Goal: Register for event/course: Register for event/course

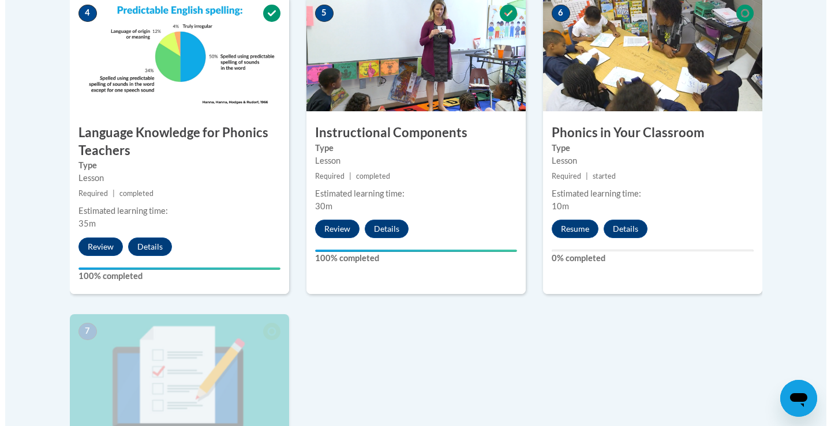
scroll to position [692, 0]
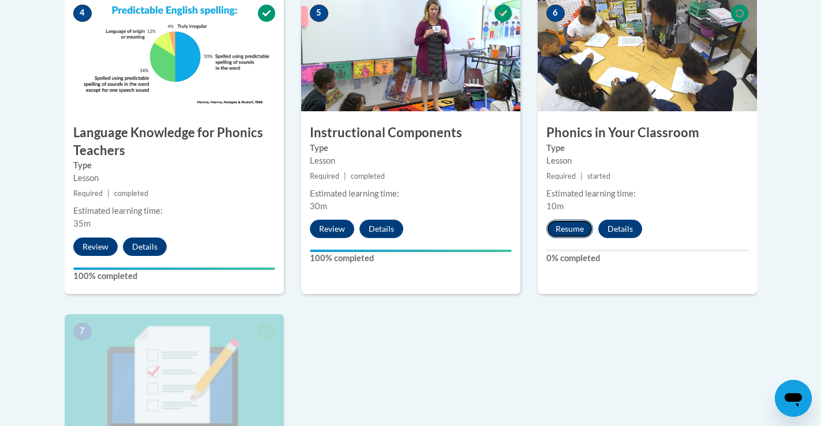
click at [573, 223] on button "Resume" at bounding box center [569, 229] width 47 height 18
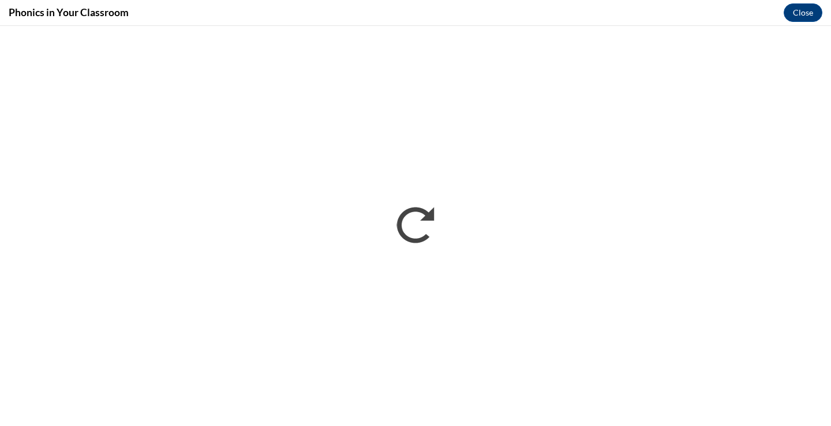
scroll to position [0, 0]
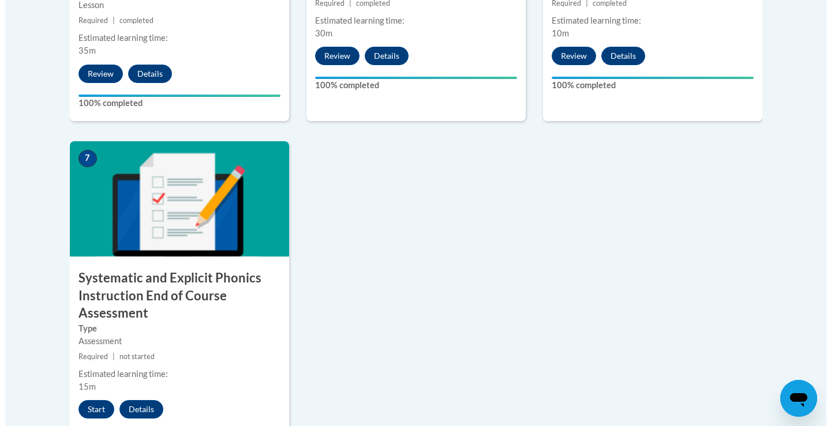
scroll to position [981, 0]
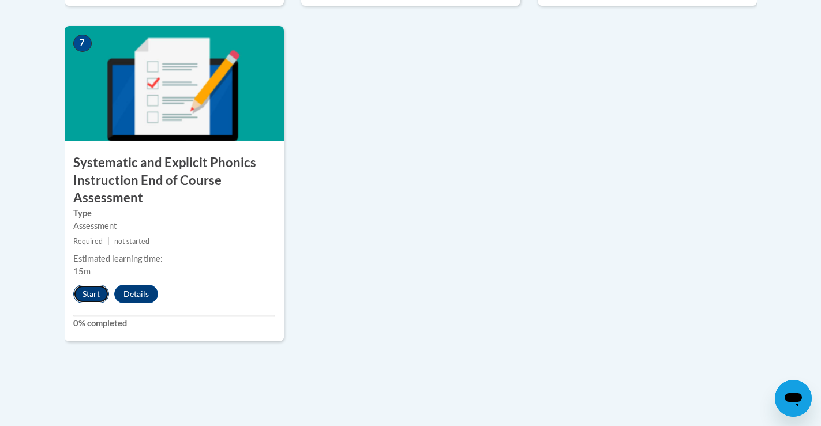
click at [84, 295] on button "Start" at bounding box center [91, 294] width 36 height 18
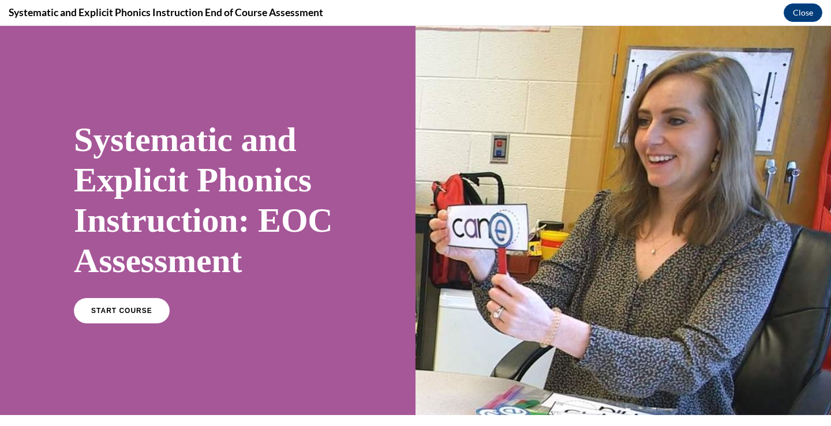
scroll to position [0, 0]
click at [143, 306] on link "START COURSE" at bounding box center [122, 311] width 100 height 27
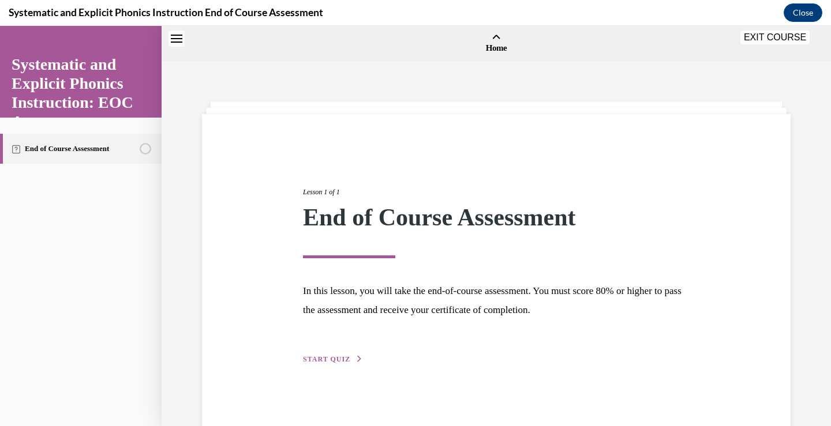
scroll to position [36, 0]
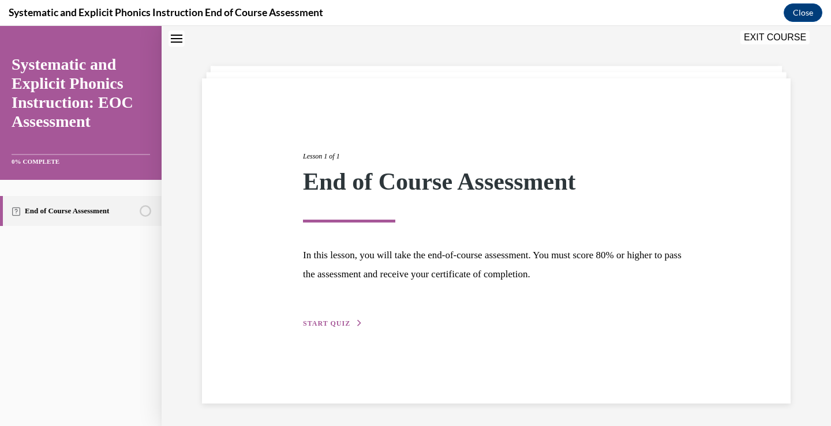
click at [337, 323] on span "START QUIZ" at bounding box center [326, 324] width 47 height 8
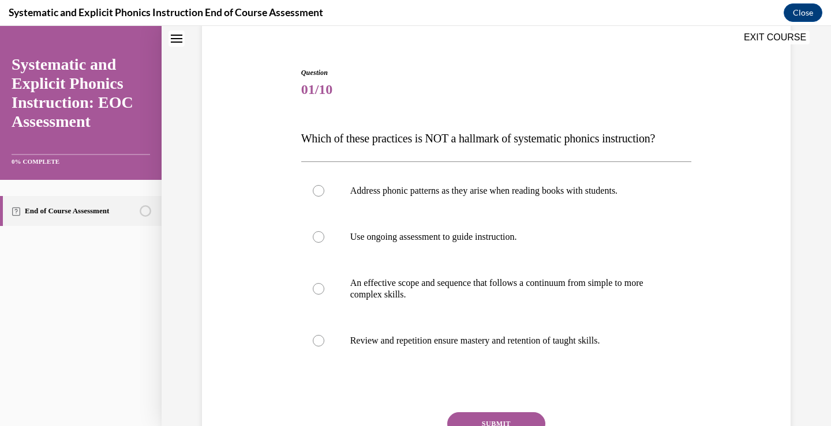
scroll to position [151, 0]
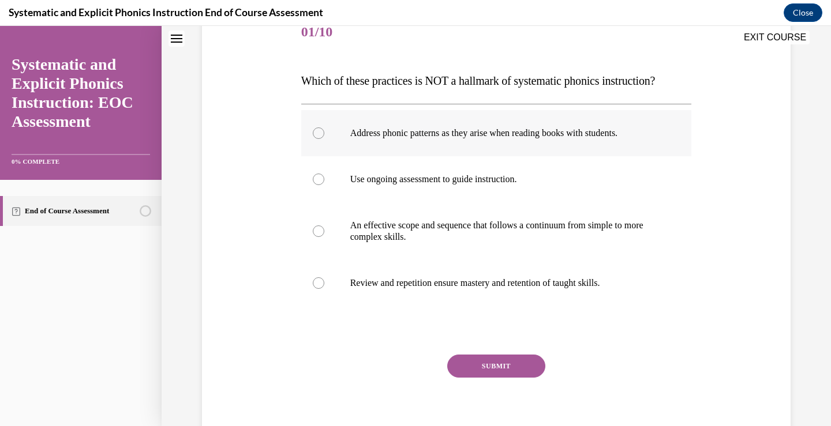
click at [313, 132] on div at bounding box center [319, 134] width 12 height 12
click at [507, 365] on button "SUBMIT" at bounding box center [496, 366] width 98 height 23
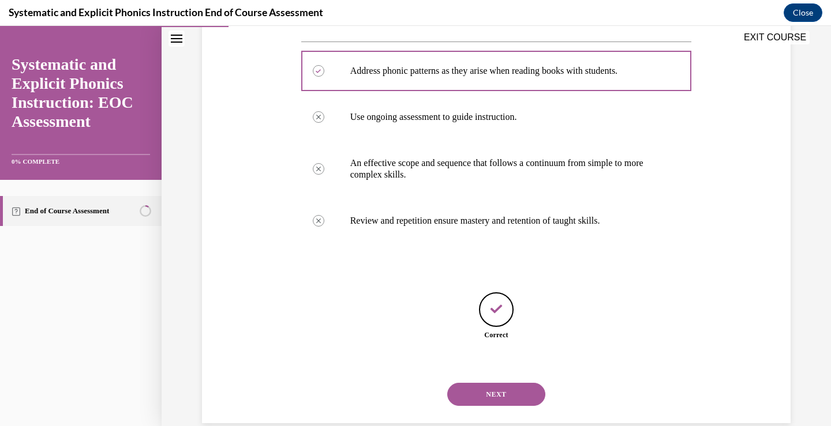
scroll to position [233, 0]
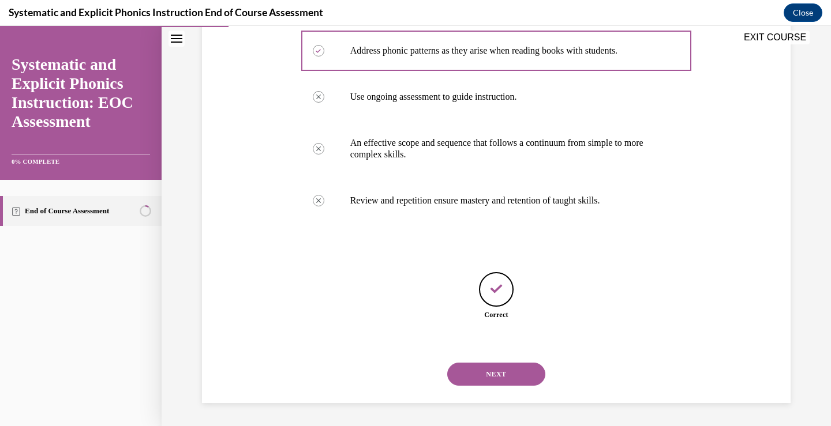
click at [499, 373] on button "NEXT" at bounding box center [496, 374] width 98 height 23
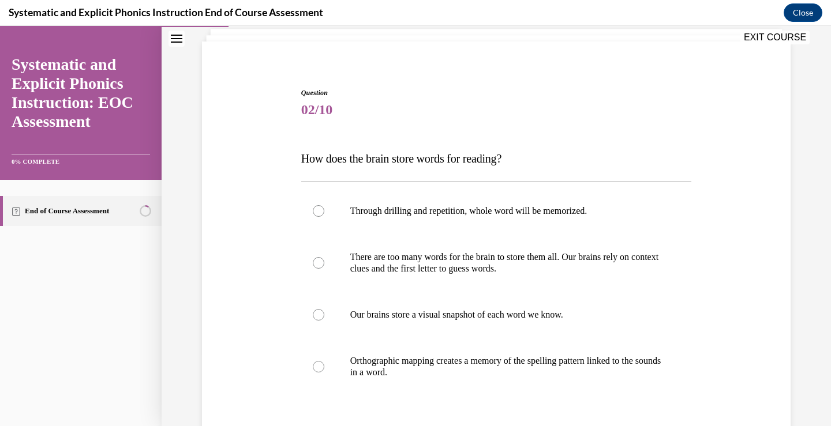
scroll to position [173, 0]
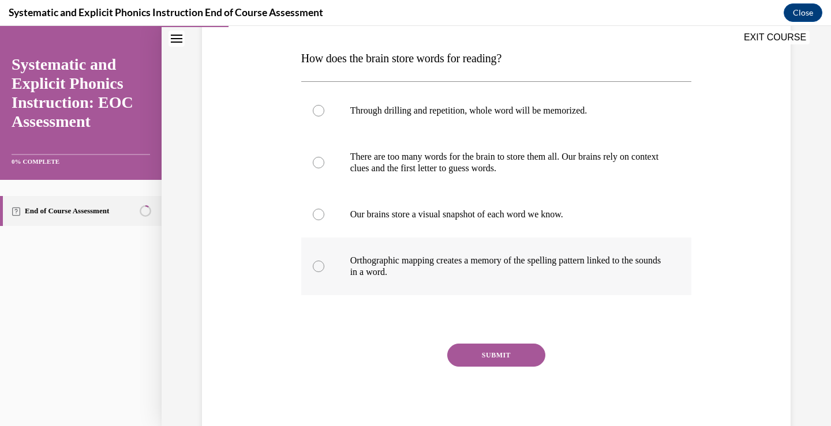
click at [313, 266] on div at bounding box center [319, 267] width 12 height 12
click at [504, 358] on button "SUBMIT" at bounding box center [496, 355] width 98 height 23
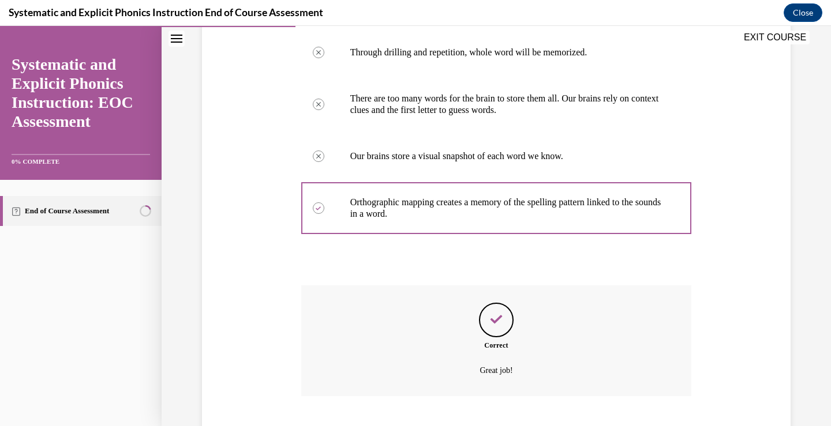
scroll to position [302, 0]
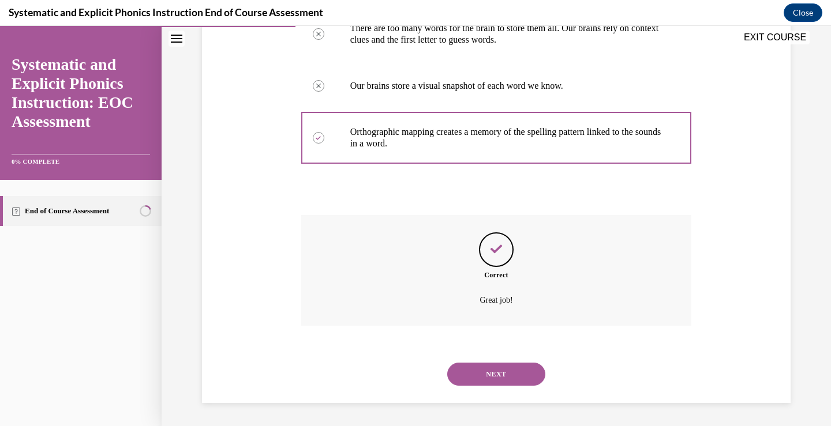
click at [488, 374] on button "NEXT" at bounding box center [496, 374] width 98 height 23
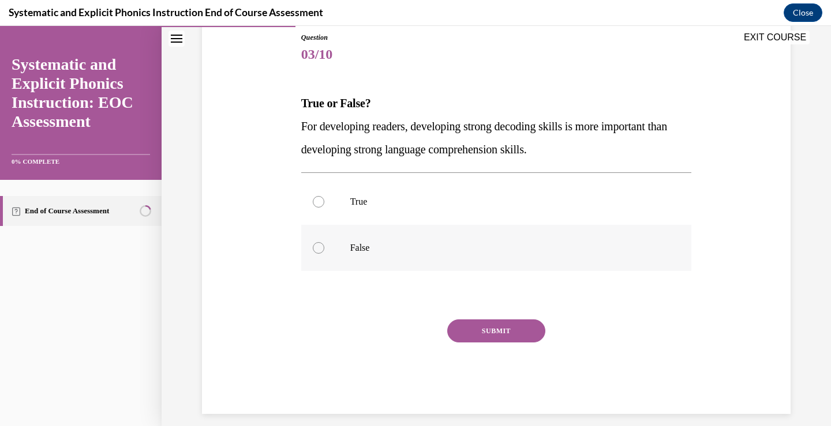
click at [313, 248] on div at bounding box center [319, 248] width 12 height 12
click at [465, 324] on button "SUBMIT" at bounding box center [496, 331] width 98 height 23
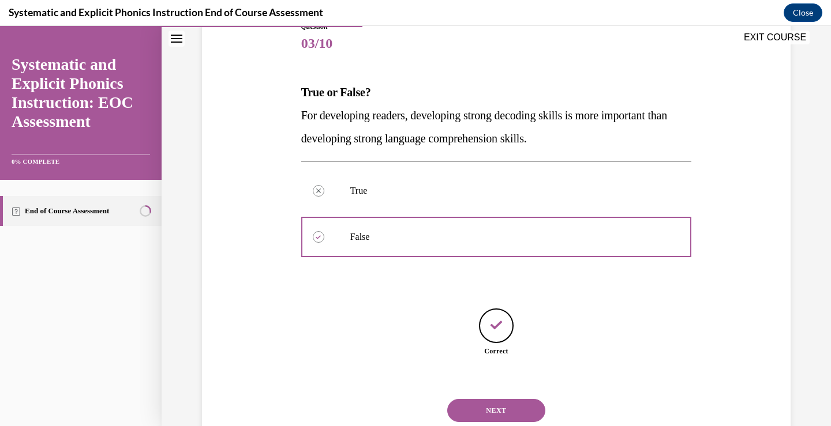
scroll to position [175, 0]
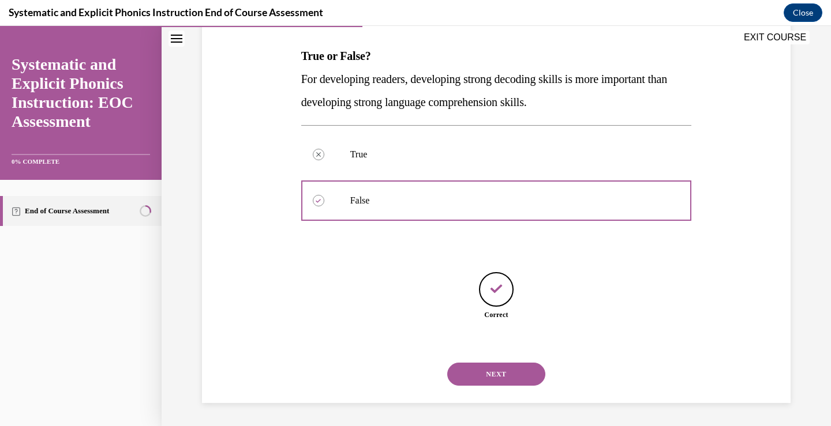
click at [508, 370] on button "NEXT" at bounding box center [496, 374] width 98 height 23
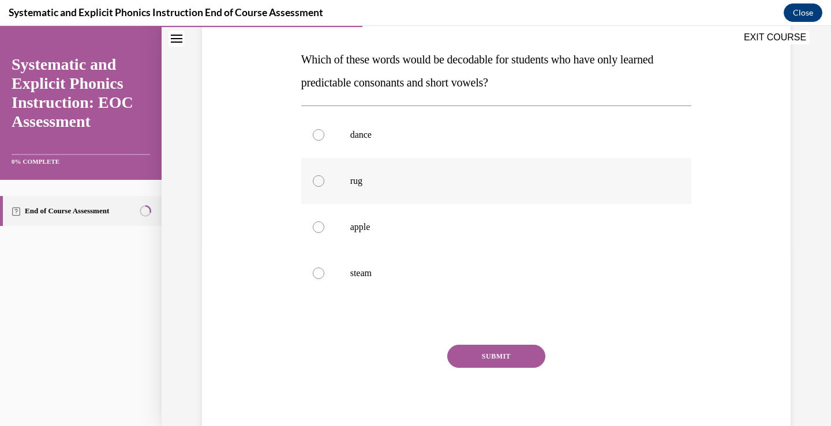
scroll to position [173, 0]
click at [313, 179] on div at bounding box center [319, 180] width 12 height 12
click at [508, 353] on button "SUBMIT" at bounding box center [496, 355] width 98 height 23
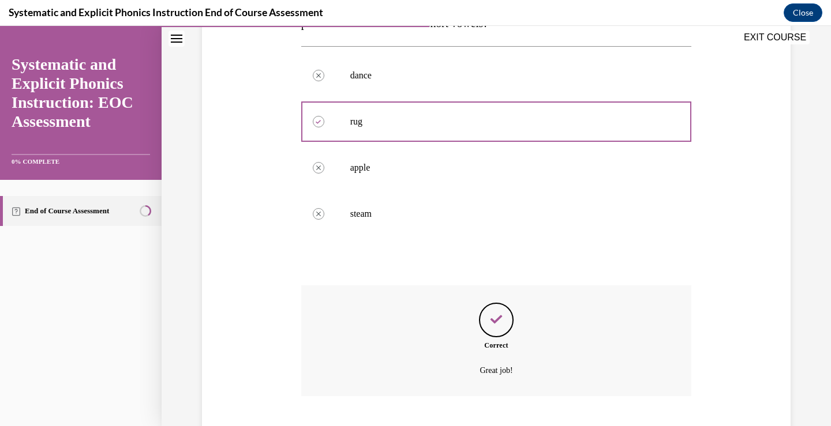
scroll to position [302, 0]
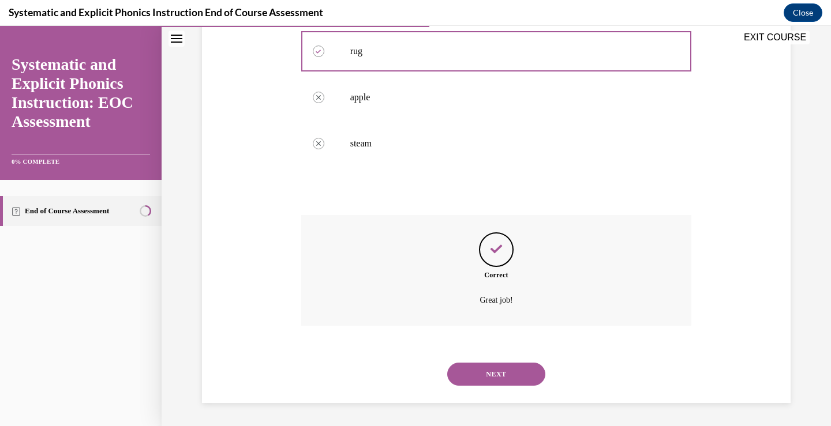
click at [486, 370] on button "NEXT" at bounding box center [496, 374] width 98 height 23
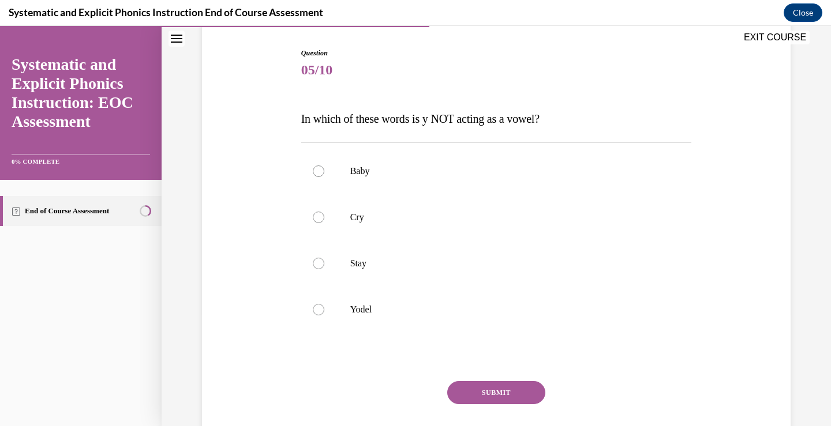
scroll to position [115, 0]
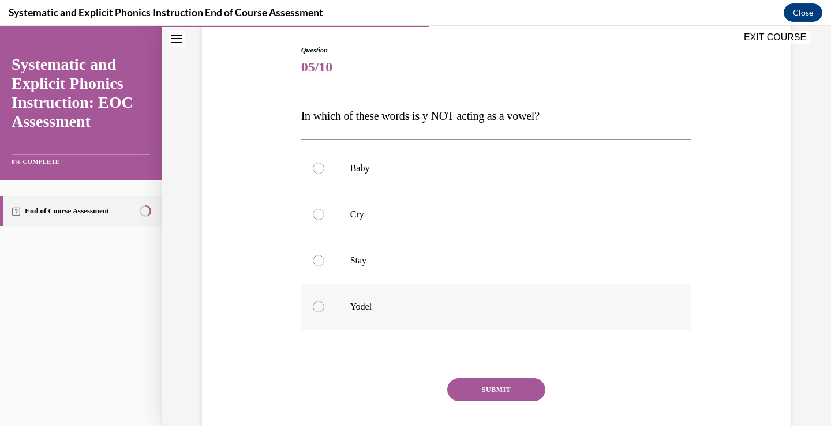
click at [313, 309] on div at bounding box center [319, 307] width 12 height 12
click at [493, 391] on button "SUBMIT" at bounding box center [496, 389] width 98 height 23
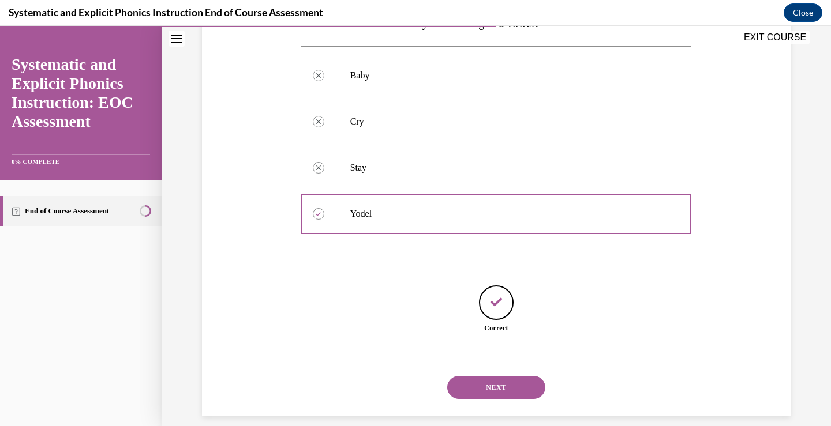
scroll to position [222, 0]
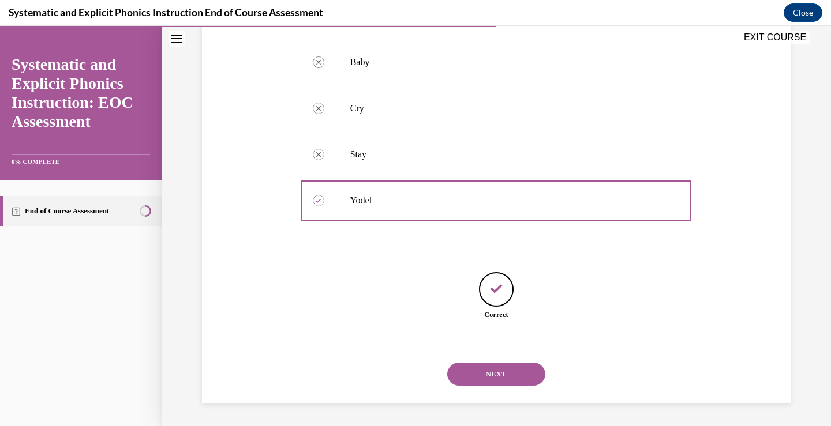
click at [493, 374] on button "NEXT" at bounding box center [496, 374] width 98 height 23
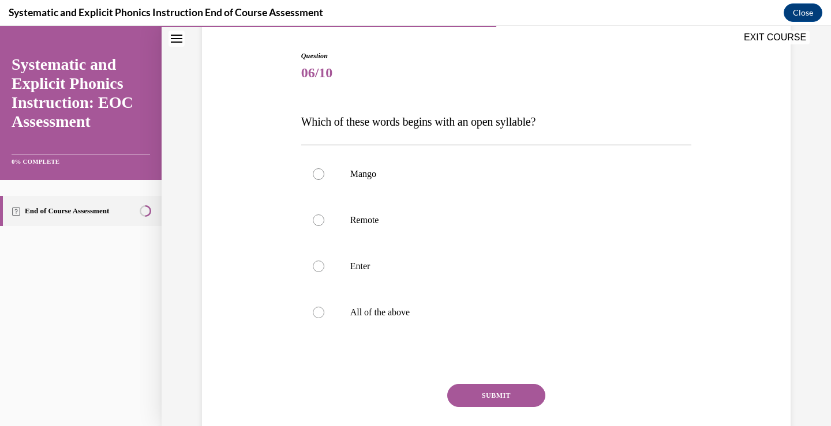
scroll to position [115, 0]
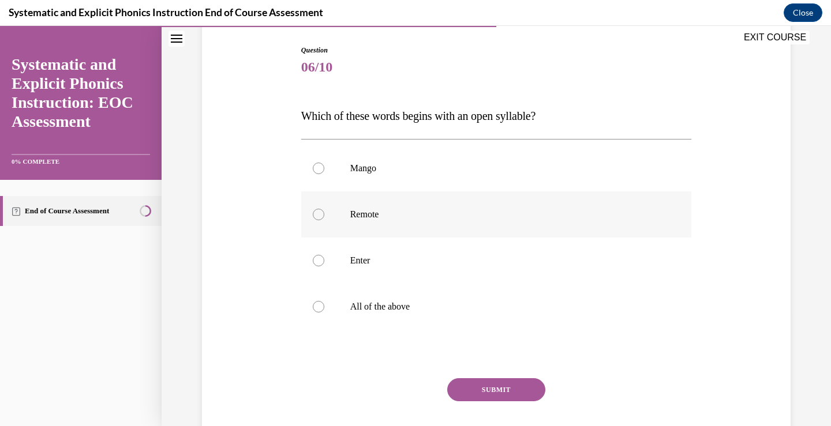
click at [313, 215] on div at bounding box center [319, 215] width 12 height 12
click at [494, 387] on button "SUBMIT" at bounding box center [496, 389] width 98 height 23
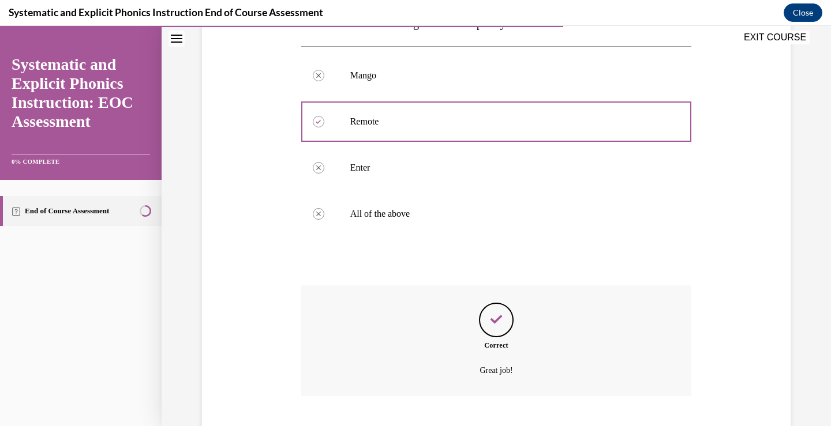
scroll to position [279, 0]
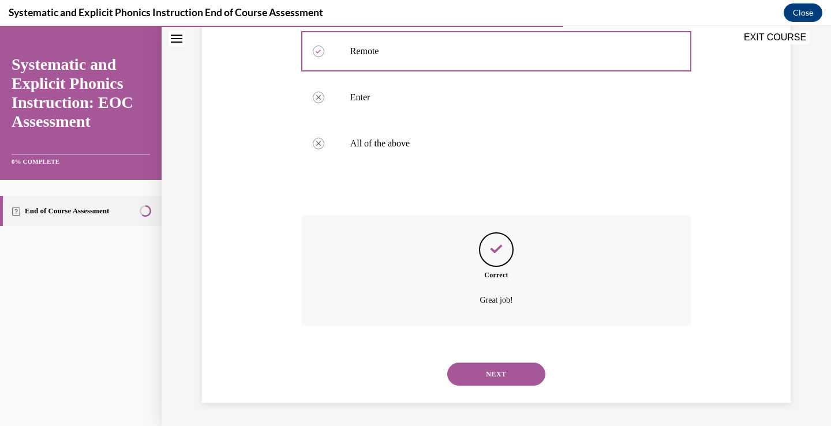
click at [495, 375] on button "NEXT" at bounding box center [496, 374] width 98 height 23
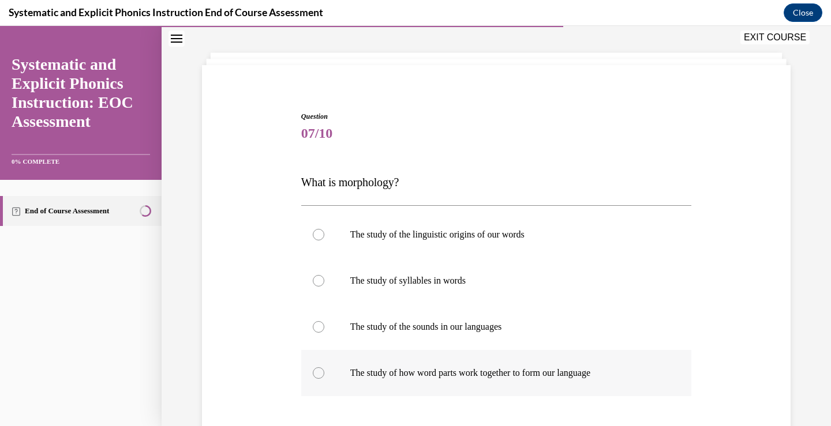
scroll to position [115, 0]
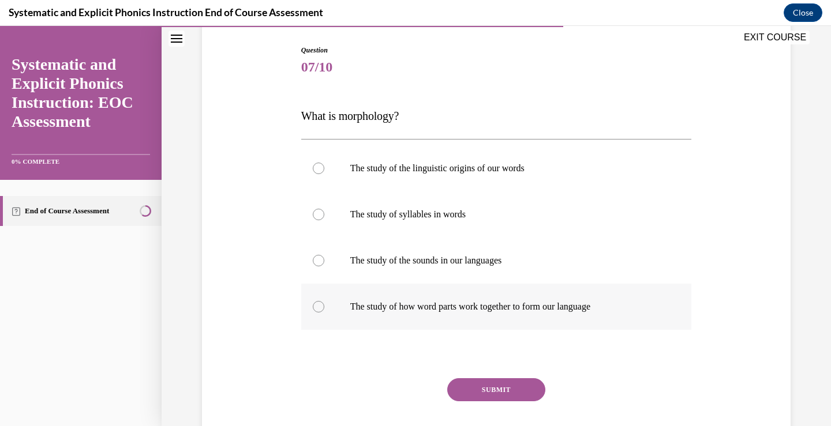
click at [313, 306] on div at bounding box center [319, 307] width 12 height 12
click at [480, 392] on button "SUBMIT" at bounding box center [496, 389] width 98 height 23
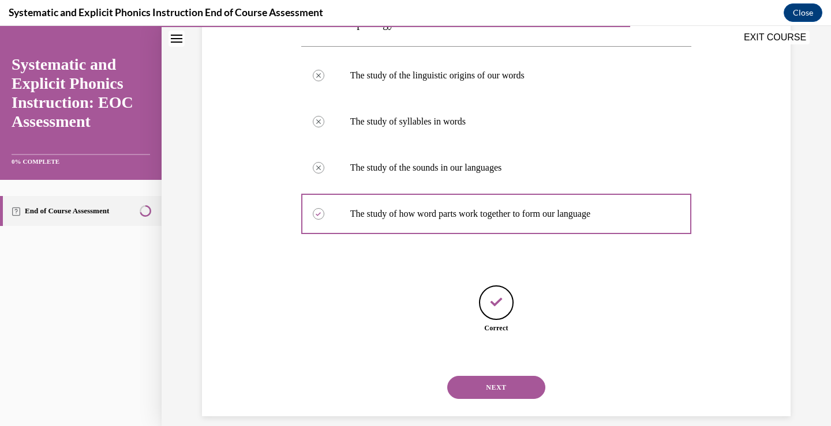
scroll to position [222, 0]
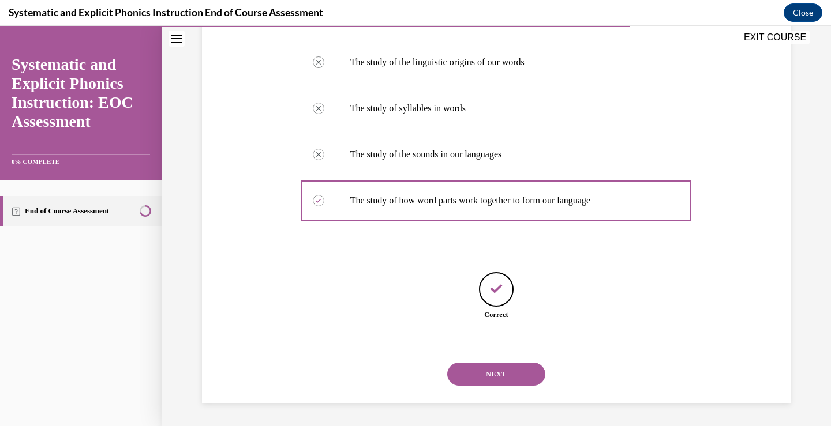
click at [482, 373] on button "NEXT" at bounding box center [496, 374] width 98 height 23
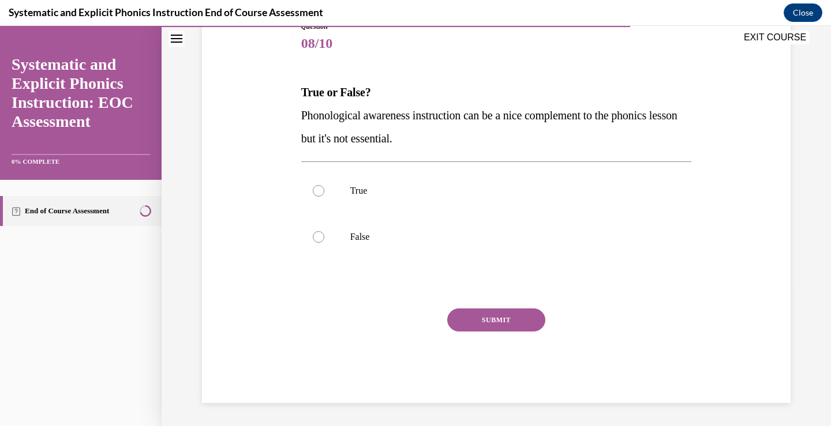
scroll to position [128, 0]
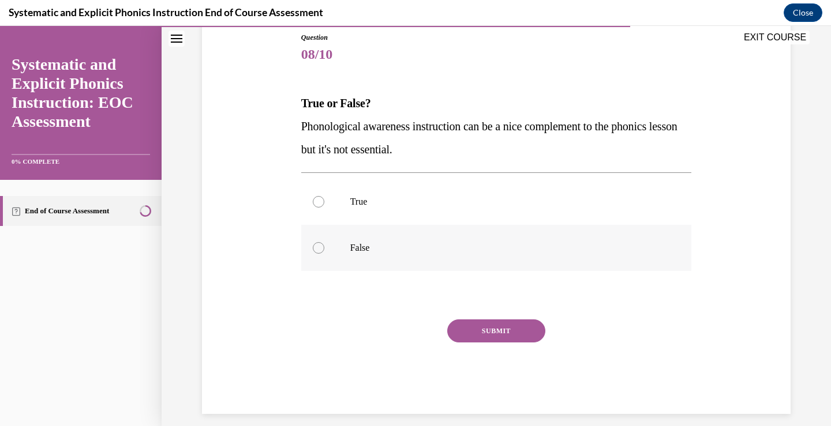
click at [313, 248] on div at bounding box center [319, 248] width 12 height 12
click at [501, 325] on button "SUBMIT" at bounding box center [496, 331] width 98 height 23
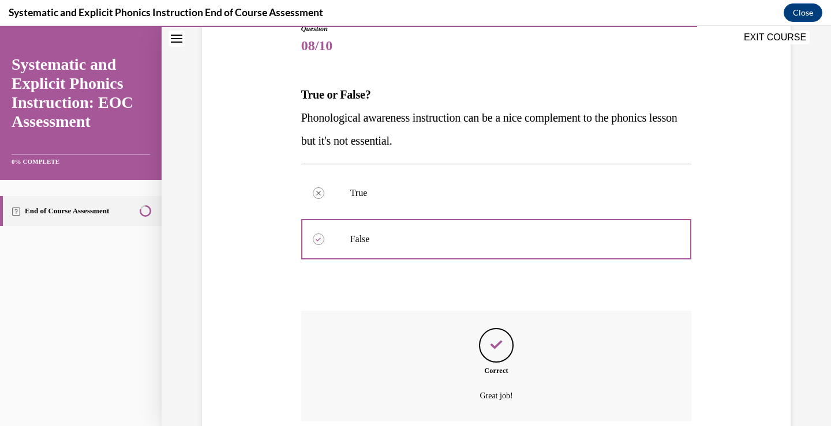
scroll to position [233, 0]
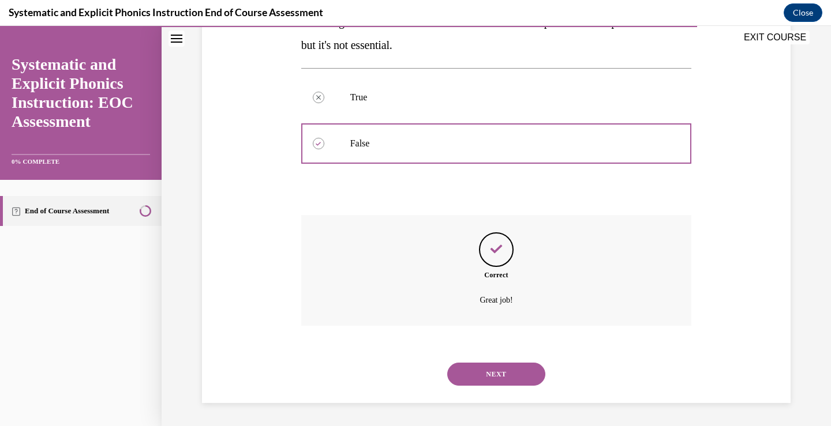
click at [497, 375] on button "NEXT" at bounding box center [496, 374] width 98 height 23
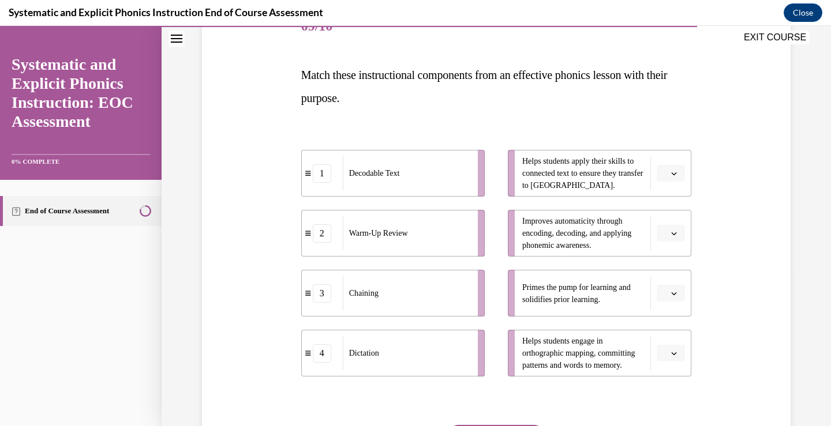
scroll to position [173, 0]
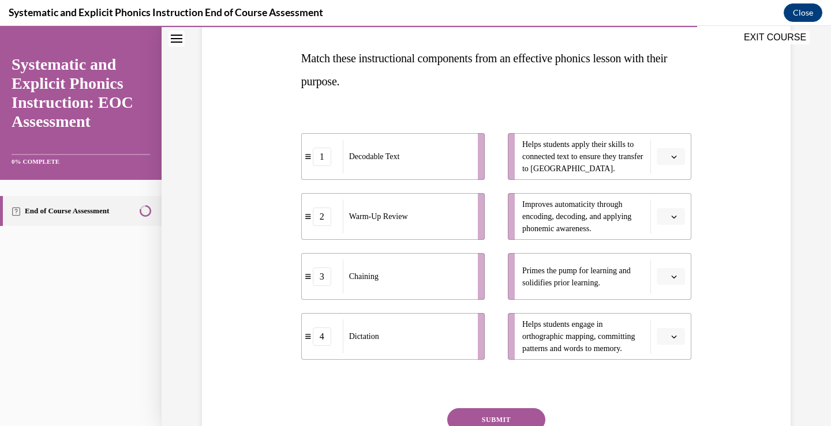
click at [672, 276] on icon "button" at bounding box center [674, 277] width 6 height 6
click at [663, 345] on span "2" at bounding box center [661, 348] width 4 height 9
click at [671, 156] on icon "button" at bounding box center [674, 157] width 6 height 6
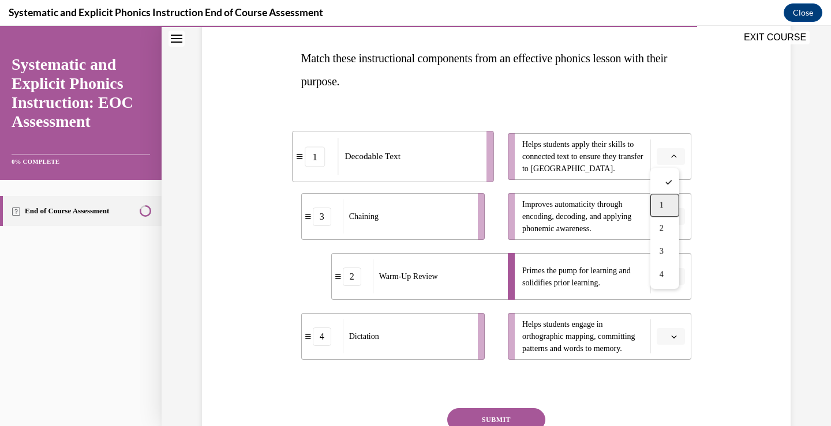
click at [666, 204] on div "1" at bounding box center [664, 205] width 29 height 23
click at [673, 339] on span "button" at bounding box center [674, 337] width 8 height 8
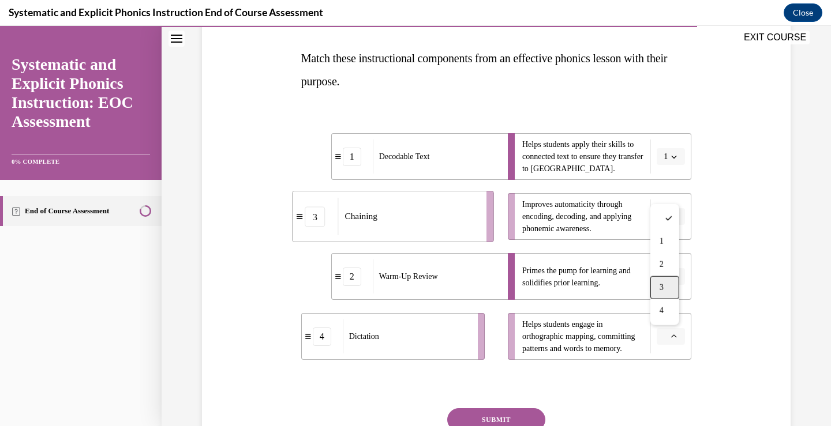
click at [661, 284] on span "3" at bounding box center [661, 287] width 4 height 9
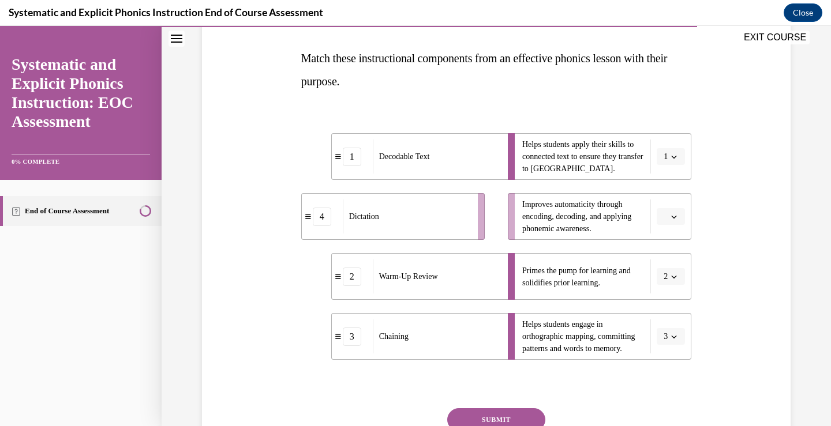
click at [671, 214] on icon "button" at bounding box center [674, 217] width 6 height 6
click at [667, 333] on div "4" at bounding box center [664, 334] width 29 height 23
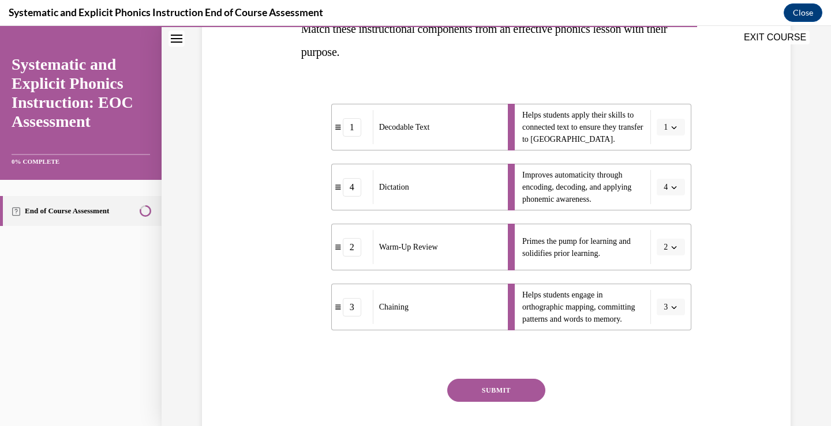
scroll to position [231, 0]
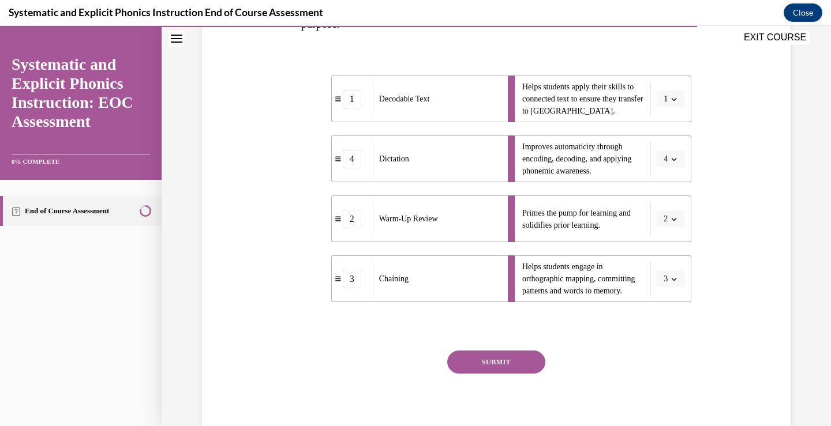
click at [499, 359] on button "SUBMIT" at bounding box center [496, 362] width 98 height 23
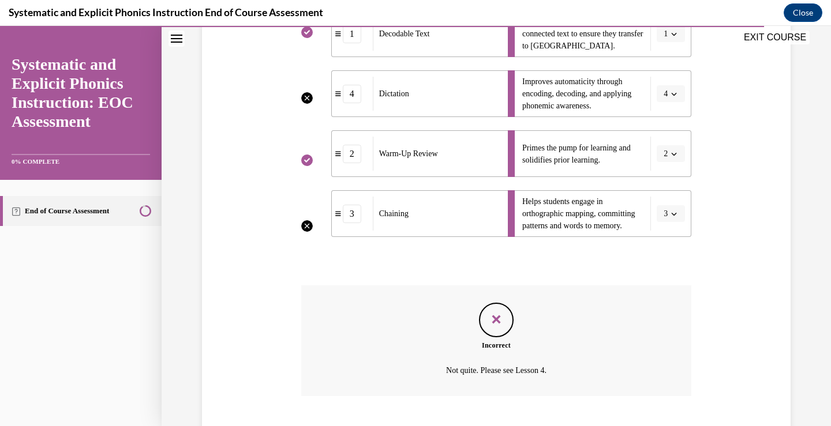
scroll to position [366, 0]
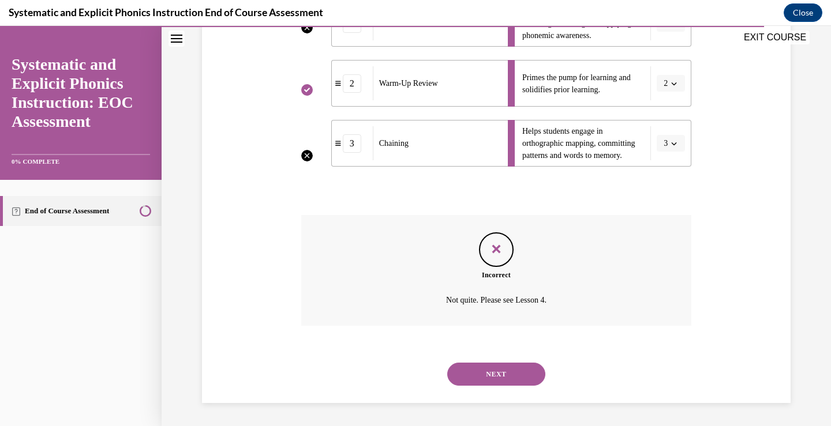
click at [496, 376] on button "NEXT" at bounding box center [496, 374] width 98 height 23
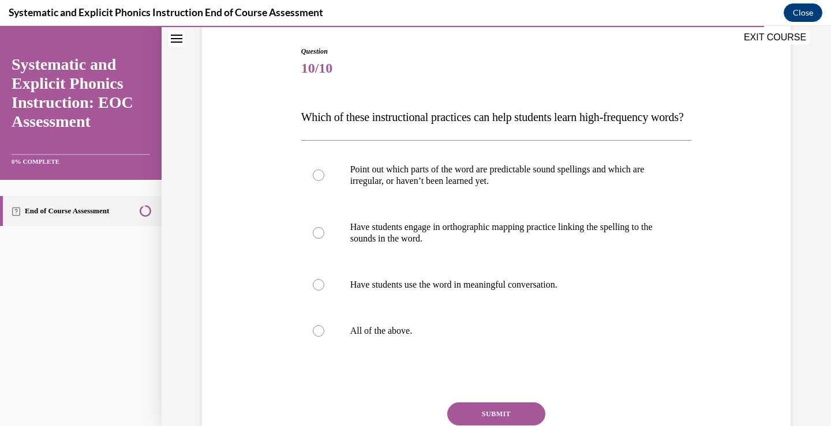
scroll to position [115, 0]
click at [313, 336] on div at bounding box center [319, 330] width 12 height 12
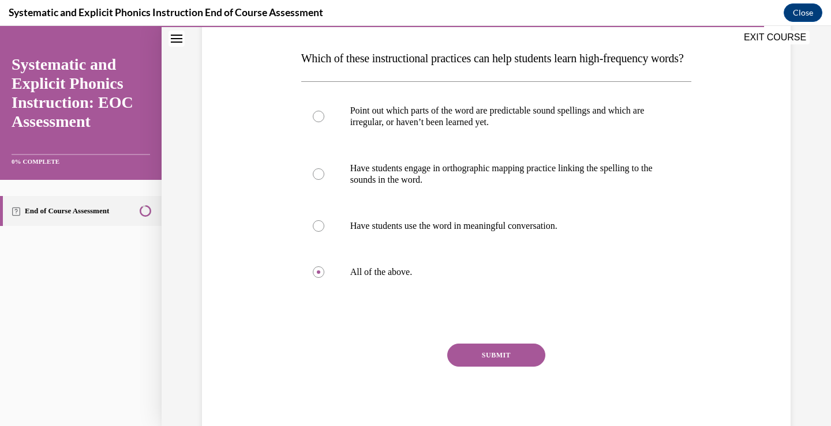
click at [501, 367] on button "SUBMIT" at bounding box center [496, 355] width 98 height 23
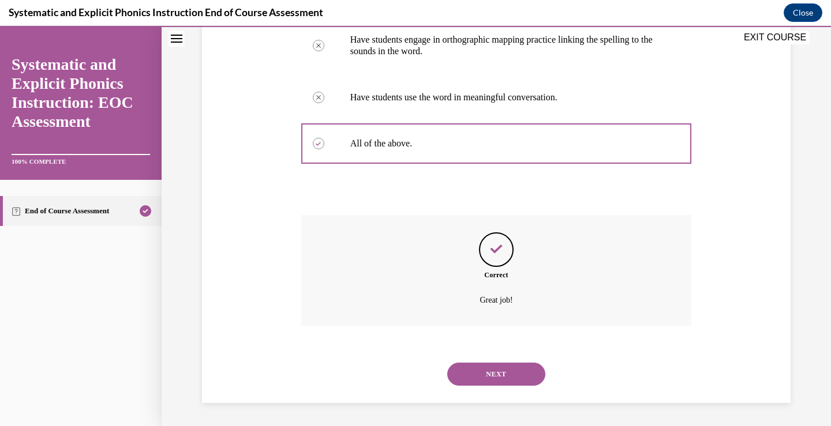
scroll to position [325, 0]
click at [500, 371] on button "NEXT" at bounding box center [496, 374] width 98 height 23
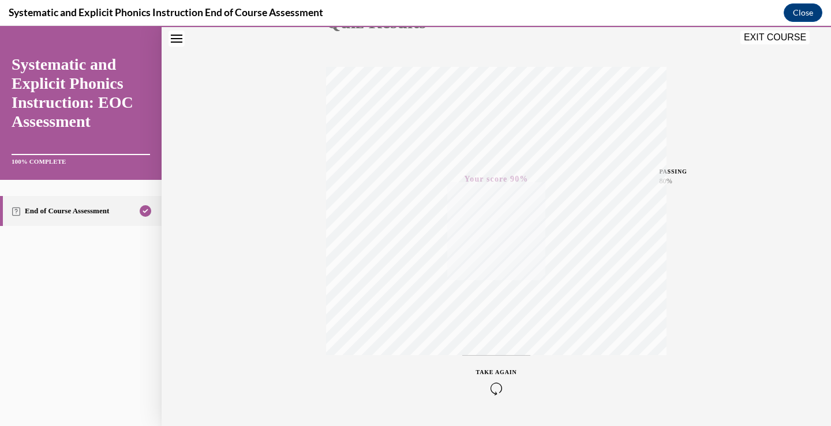
scroll to position [191, 0]
click at [768, 37] on button "EXIT COURSE" at bounding box center [774, 38] width 69 height 14
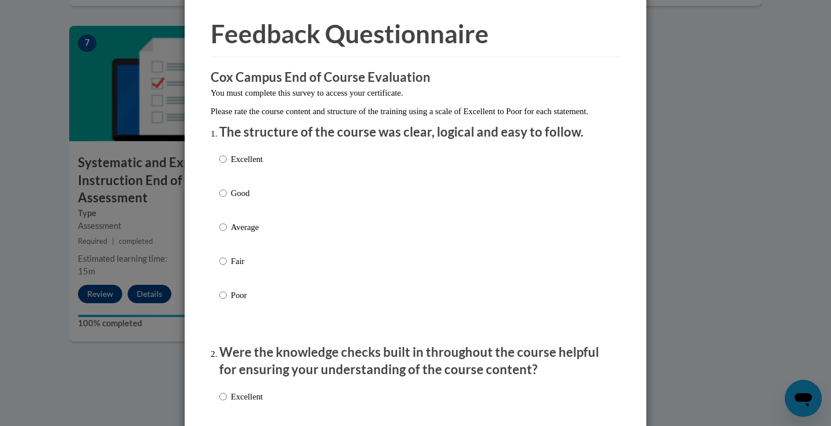
scroll to position [58, 0]
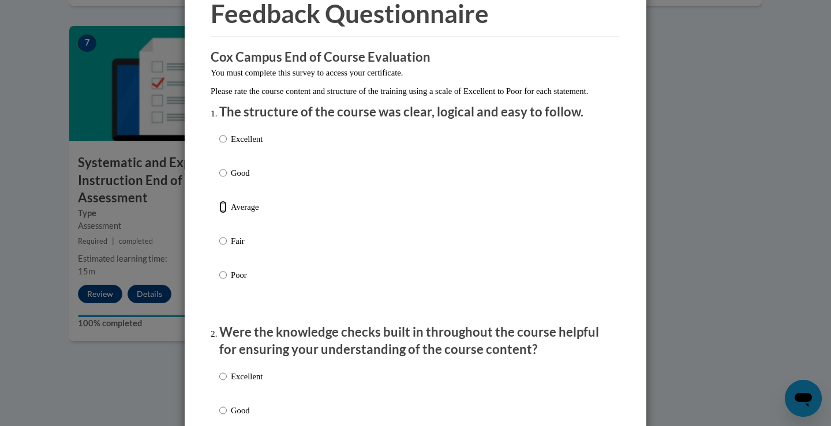
click at [219, 213] on input "Average" at bounding box center [223, 207] width 8 height 13
radio input "true"
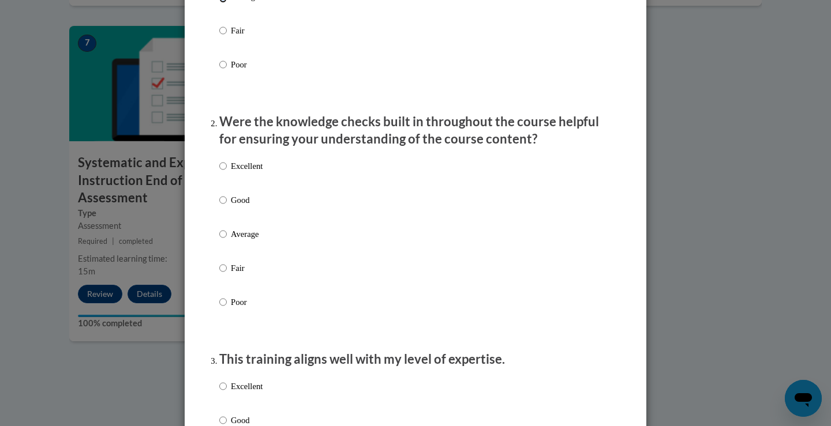
scroll to position [288, 0]
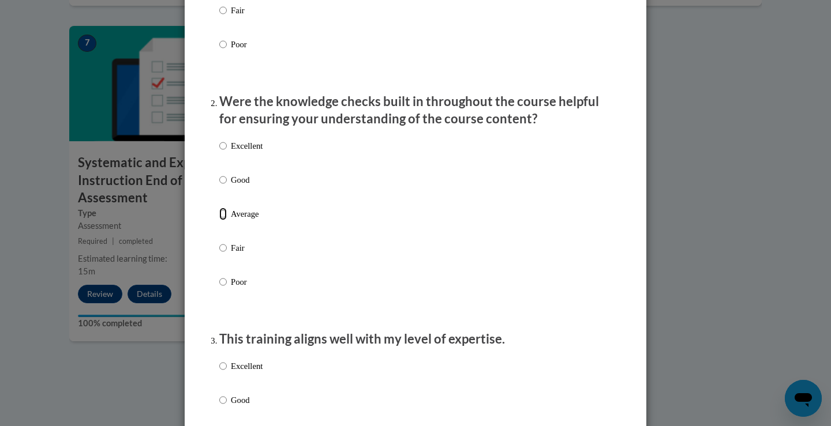
click at [219, 220] on input "Average" at bounding box center [223, 214] width 8 height 13
radio input "true"
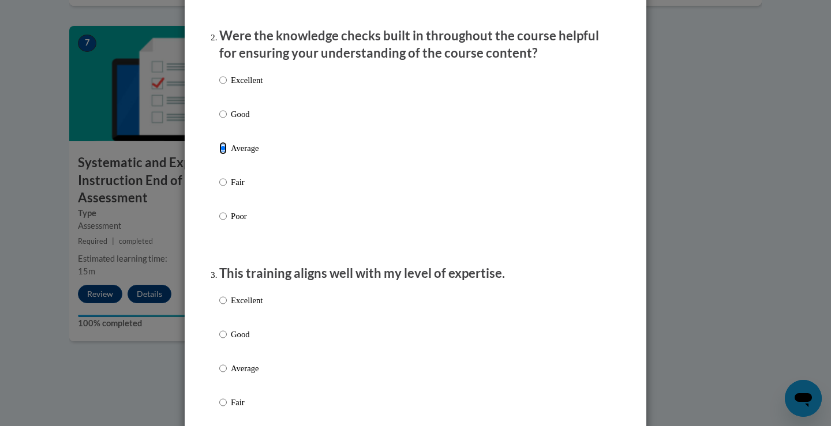
scroll to position [462, 0]
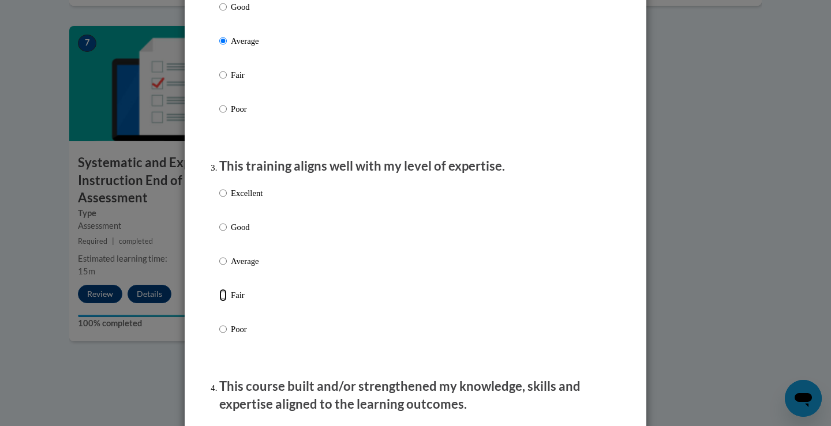
click at [219, 302] on input "Fair" at bounding box center [223, 295] width 8 height 13
radio input "true"
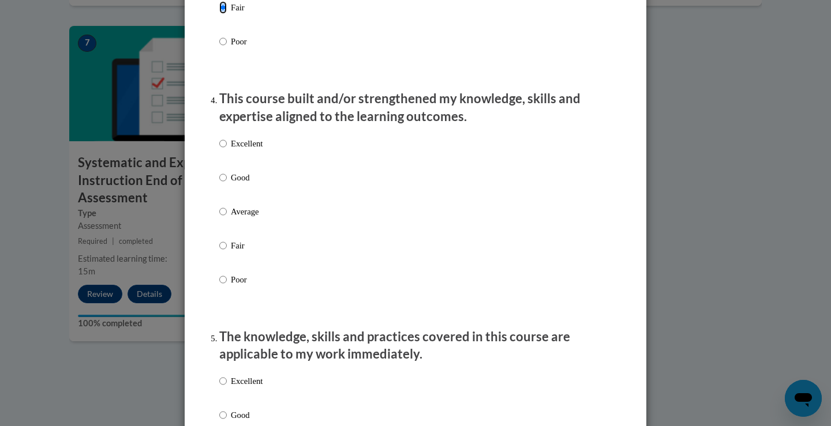
scroll to position [750, 0]
click at [219, 252] on input "Fair" at bounding box center [223, 245] width 8 height 13
radio input "true"
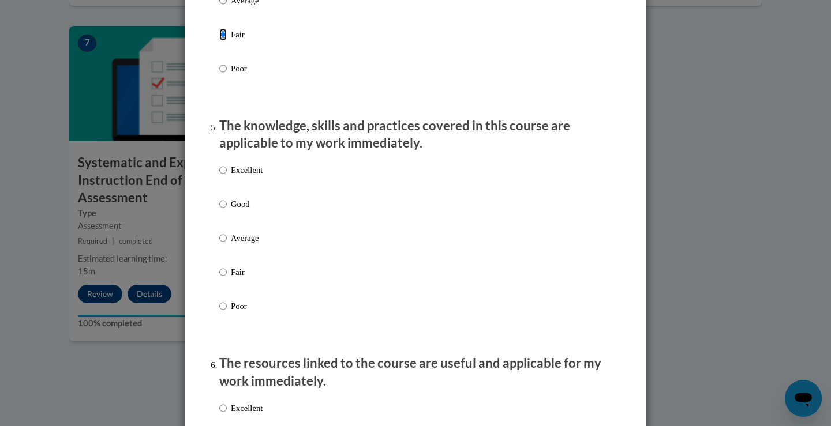
scroll to position [981, 0]
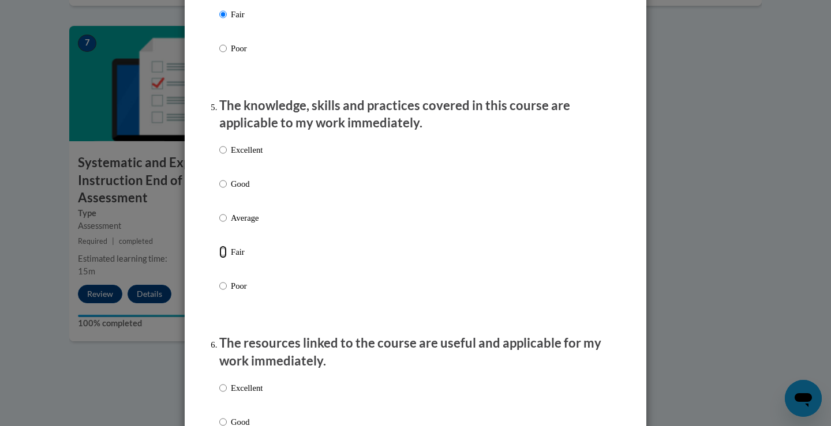
click at [219, 258] on input "Fair" at bounding box center [223, 252] width 8 height 13
radio input "true"
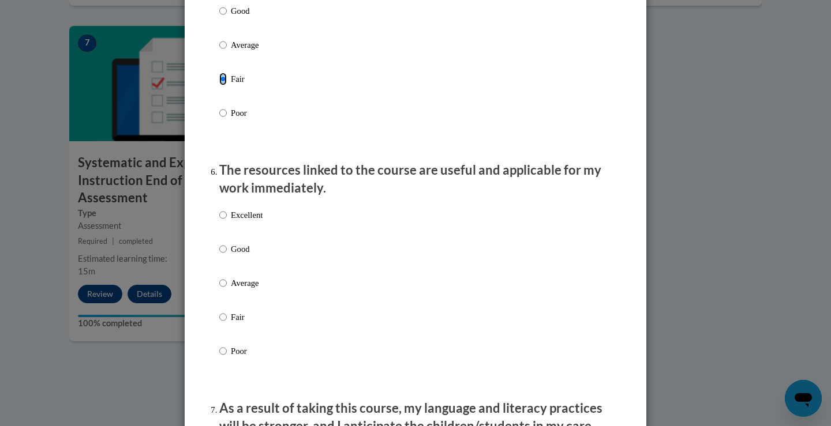
scroll to position [1212, 0]
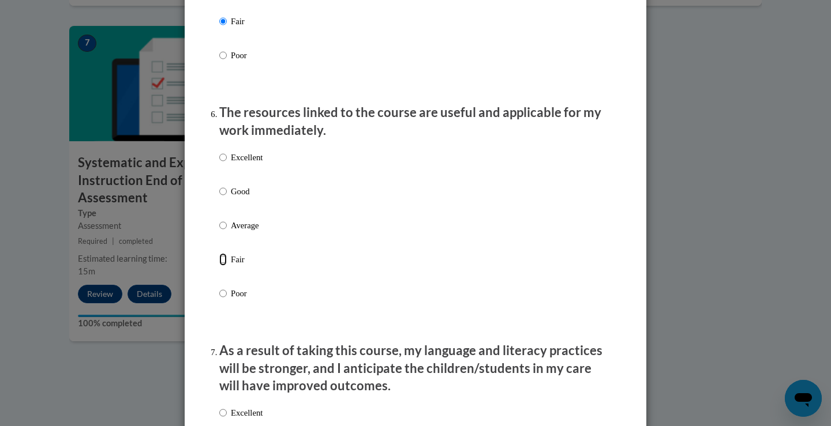
drag, startPoint x: 214, startPoint y: 269, endPoint x: 230, endPoint y: 271, distance: 16.2
click at [219, 266] on input "Fair" at bounding box center [223, 259] width 8 height 13
radio input "true"
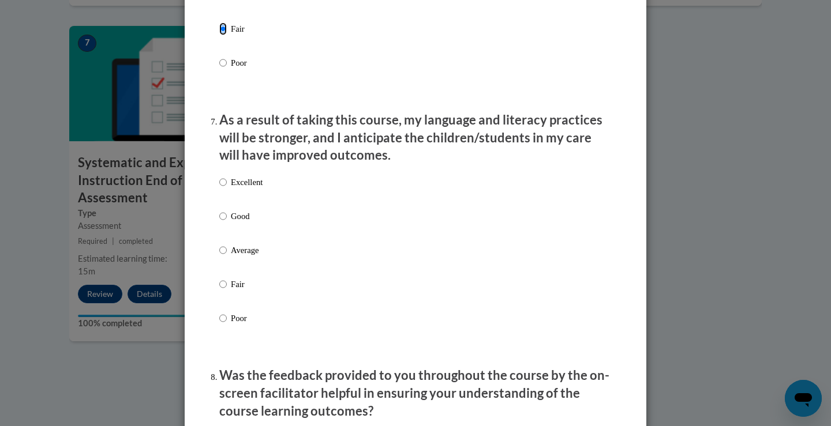
scroll to position [1500, 0]
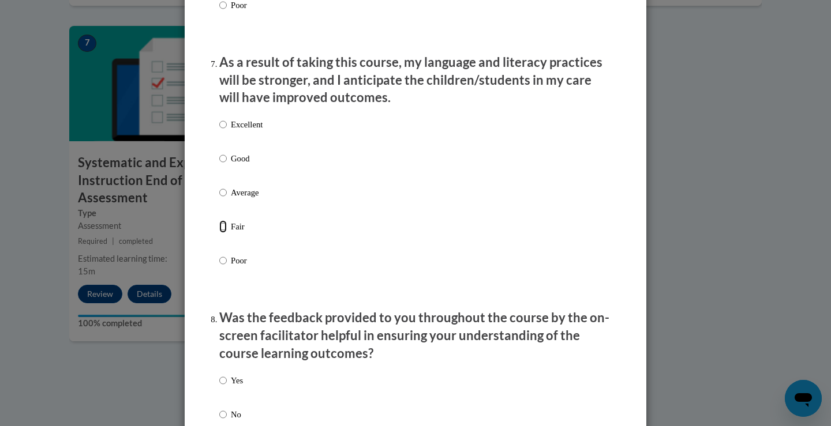
click at [220, 233] on input "Fair" at bounding box center [223, 226] width 8 height 13
radio input "true"
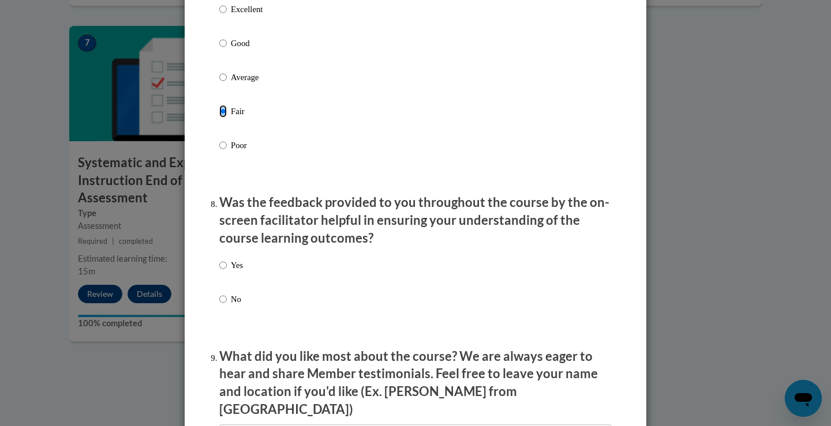
scroll to position [1673, 0]
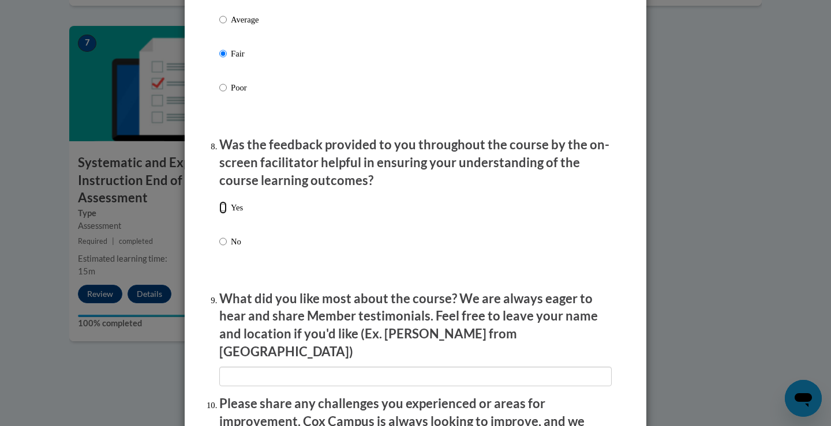
click at [219, 214] on input "Yes" at bounding box center [223, 207] width 8 height 13
radio input "true"
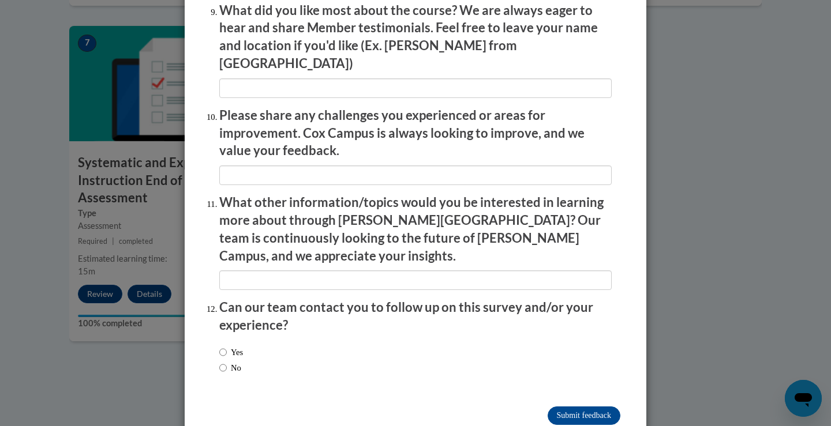
scroll to position [1971, 0]
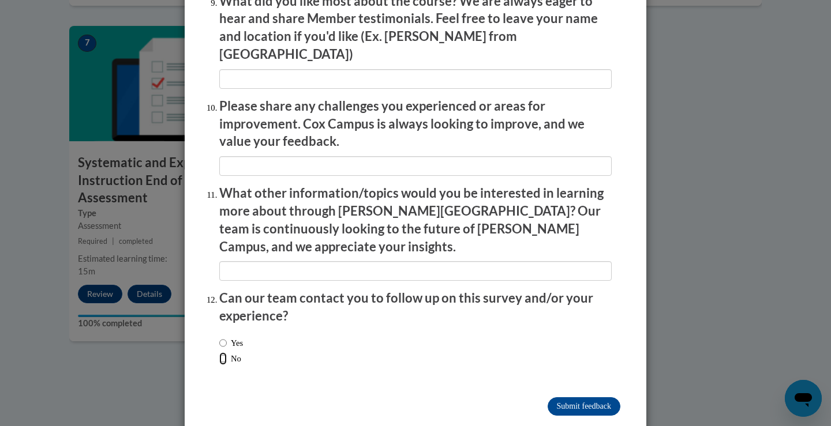
click at [219, 353] on input "No" at bounding box center [223, 359] width 8 height 13
radio input "true"
click at [594, 398] on input "Submit feedback" at bounding box center [584, 407] width 73 height 18
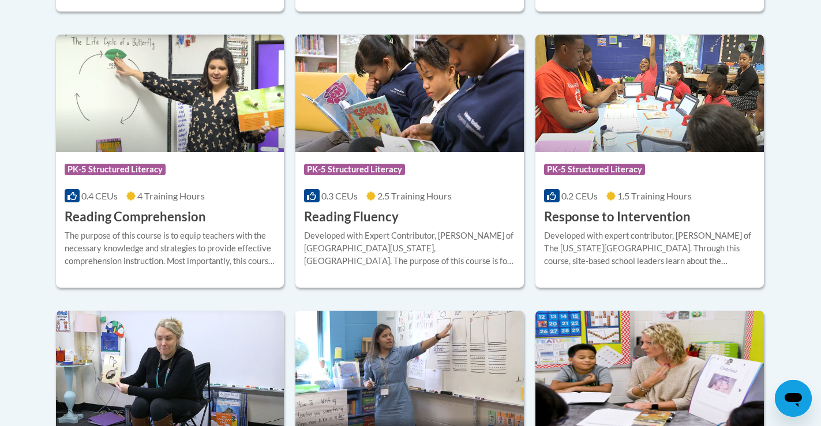
scroll to position [1096, 0]
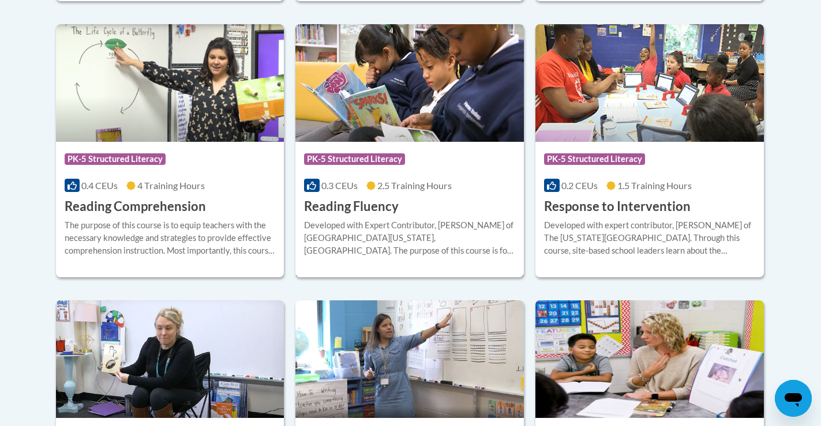
click at [378, 205] on h3 "Reading Fluency" at bounding box center [351, 207] width 95 height 18
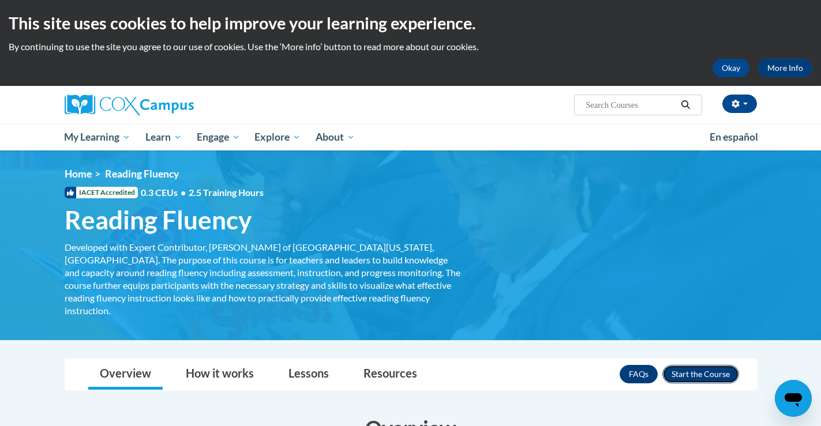
click at [715, 365] on button "Enroll" at bounding box center [700, 374] width 77 height 18
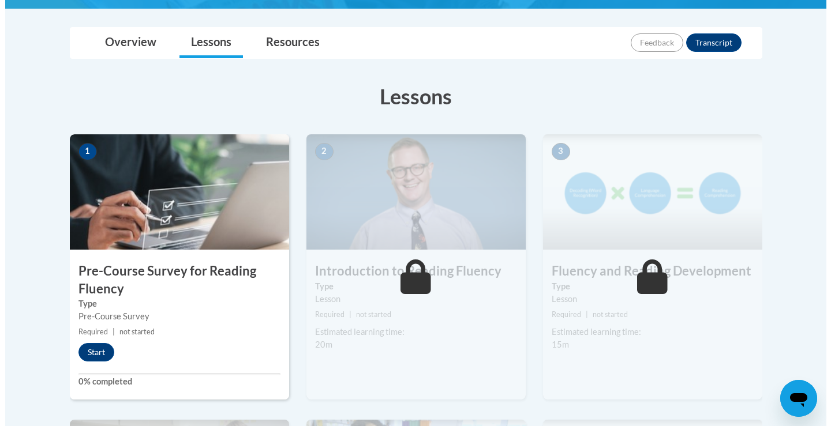
scroll to position [346, 0]
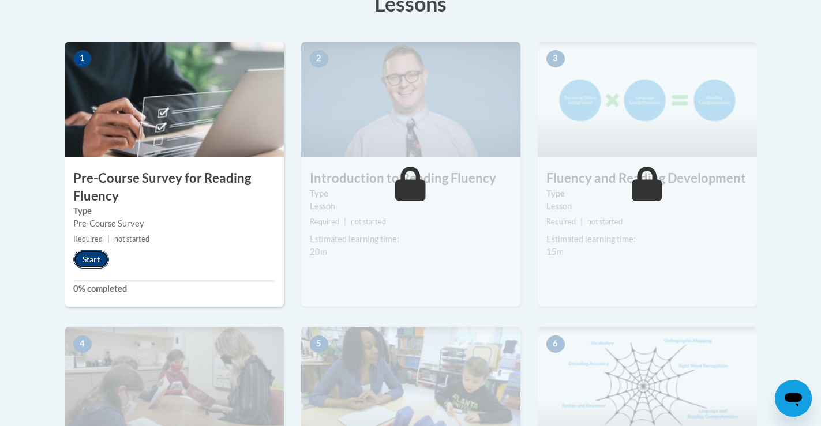
click at [88, 255] on button "Start" at bounding box center [91, 259] width 36 height 18
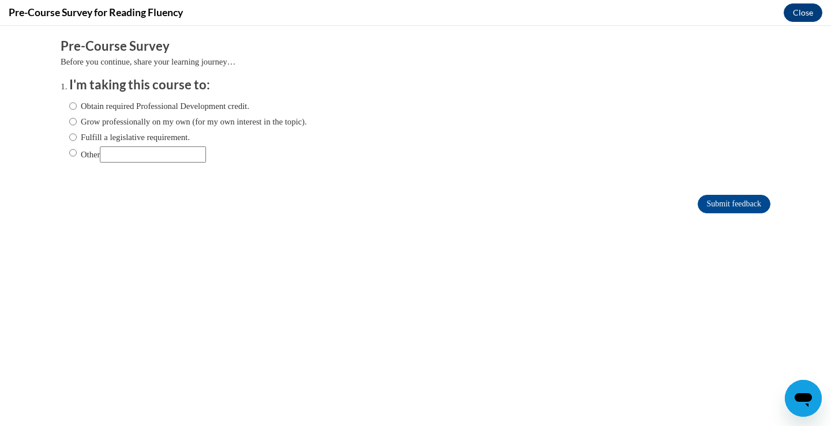
scroll to position [0, 0]
click at [69, 137] on input "Fulfill a legislative requirement." at bounding box center [73, 137] width 8 height 13
radio input "true"
click at [740, 202] on input "Submit feedback" at bounding box center [734, 204] width 73 height 18
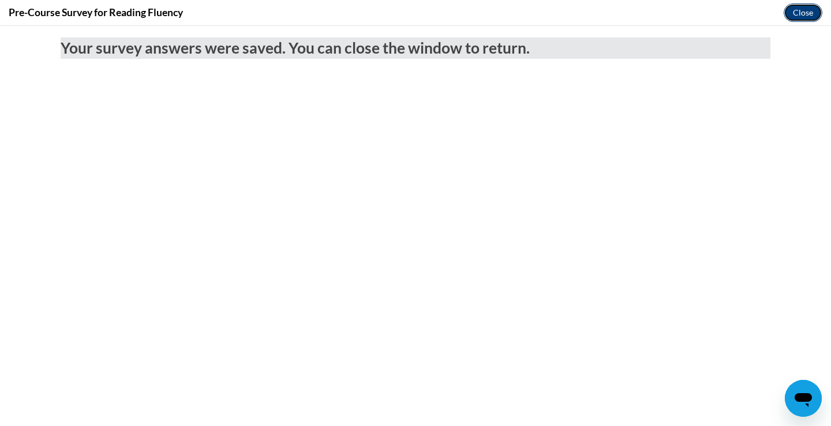
click at [806, 15] on button "Close" at bounding box center [803, 12] width 39 height 18
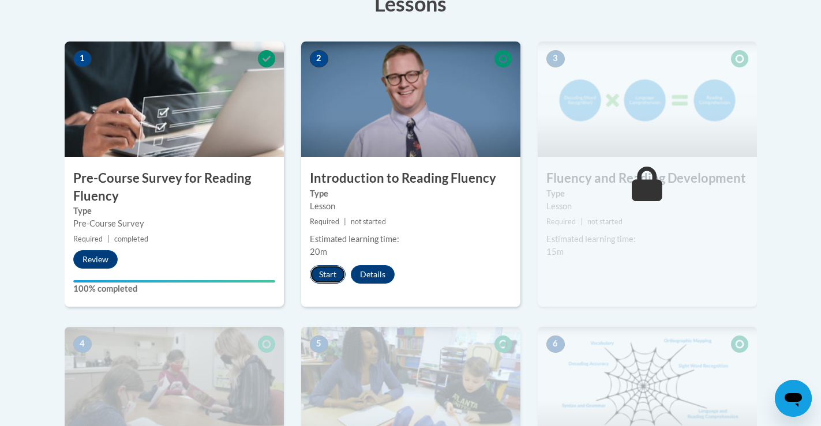
click at [329, 276] on button "Start" at bounding box center [328, 274] width 36 height 18
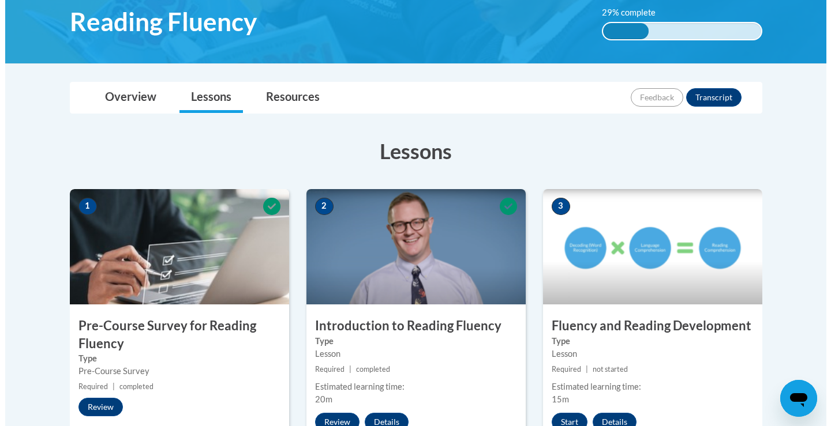
scroll to position [288, 0]
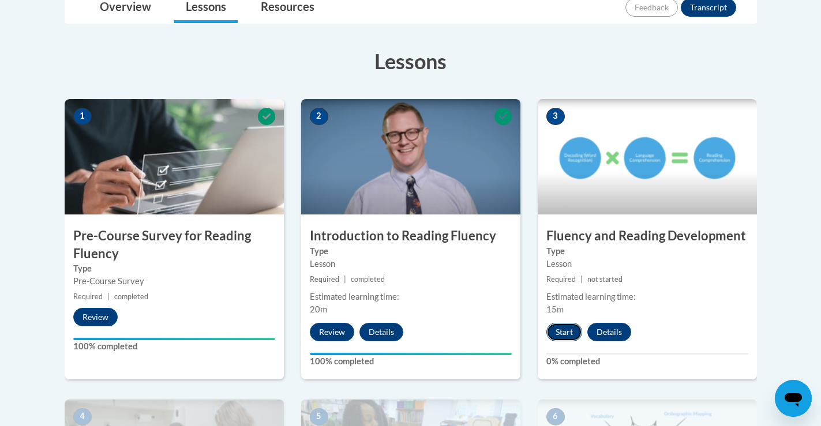
click at [569, 336] on button "Start" at bounding box center [564, 332] width 36 height 18
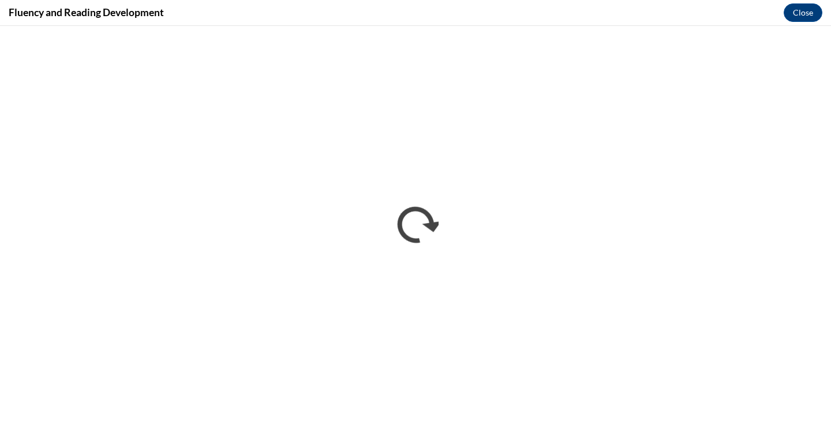
scroll to position [0, 0]
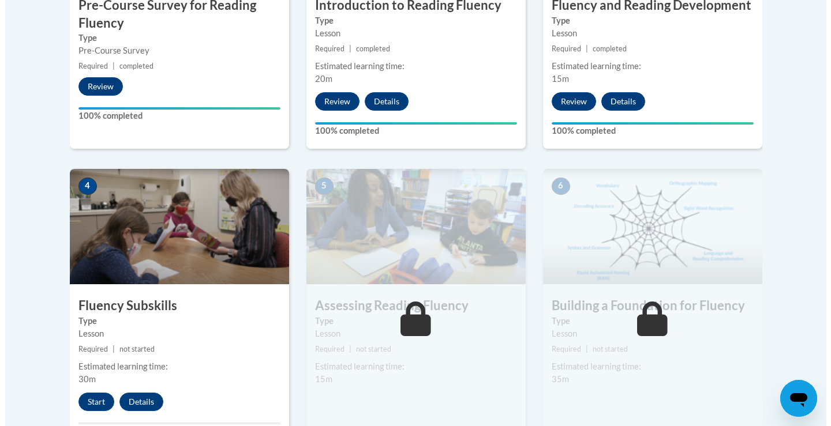
scroll to position [577, 0]
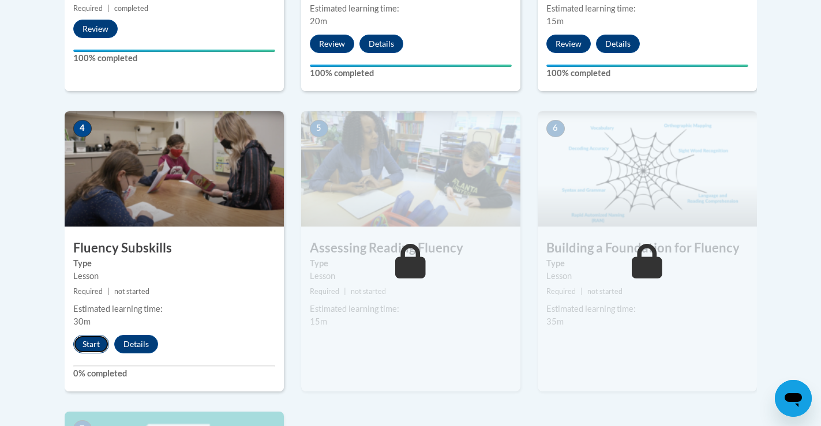
click at [88, 344] on button "Start" at bounding box center [91, 344] width 36 height 18
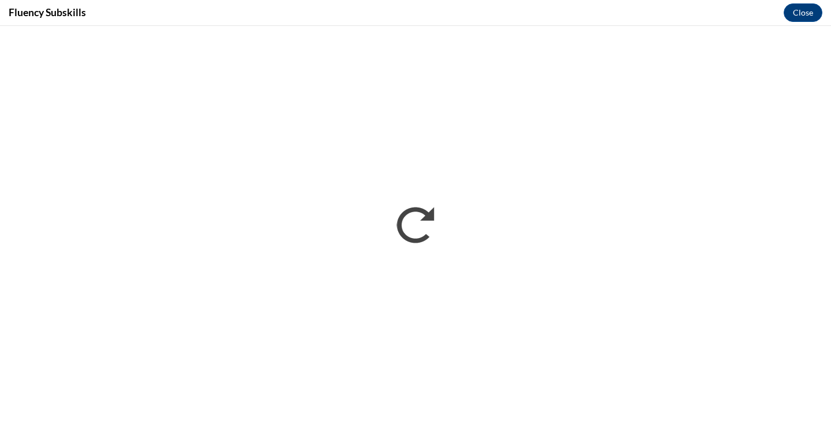
scroll to position [0, 0]
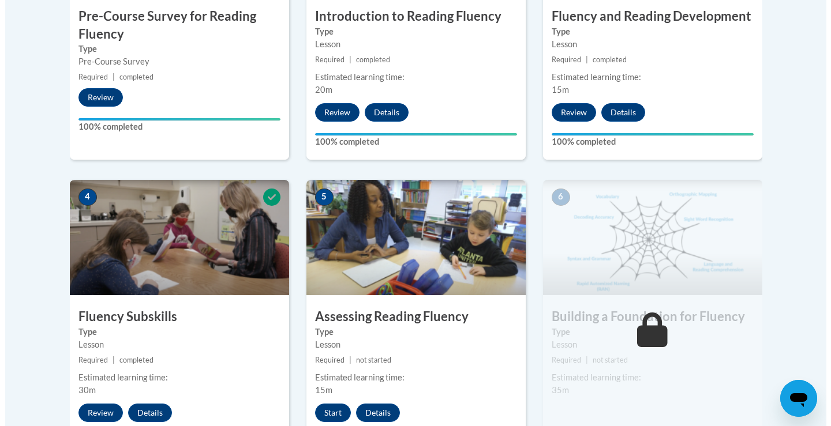
scroll to position [577, 0]
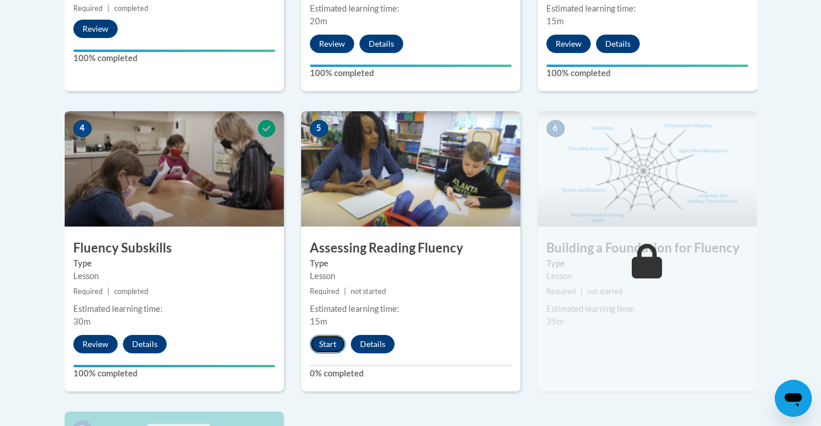
click at [324, 342] on button "Start" at bounding box center [328, 344] width 36 height 18
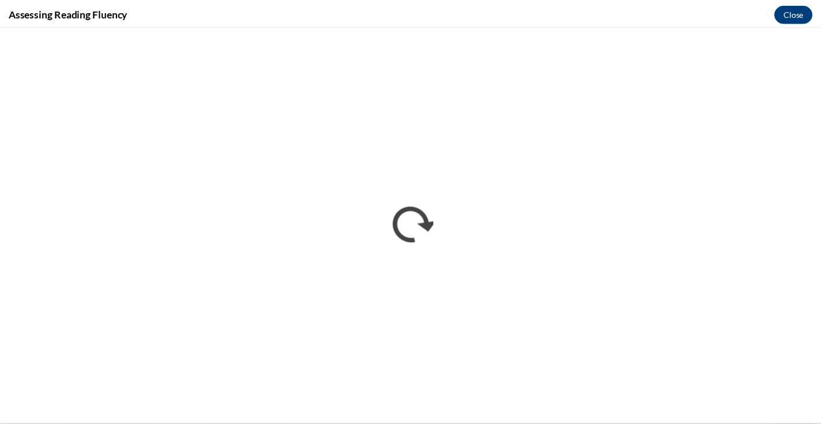
scroll to position [0, 0]
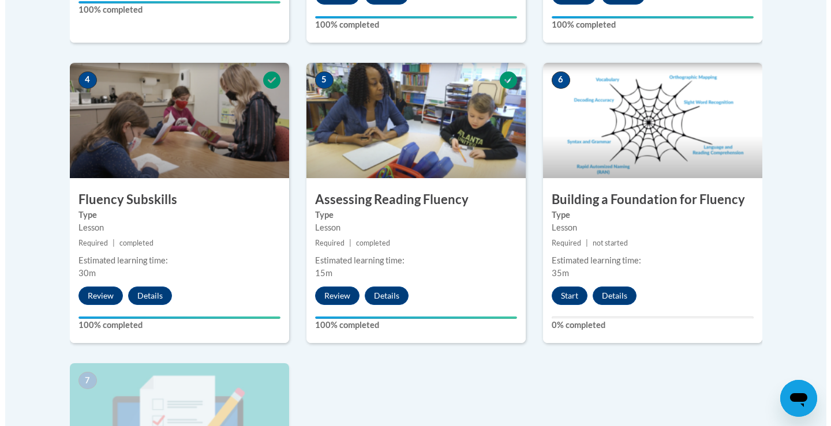
scroll to position [635, 0]
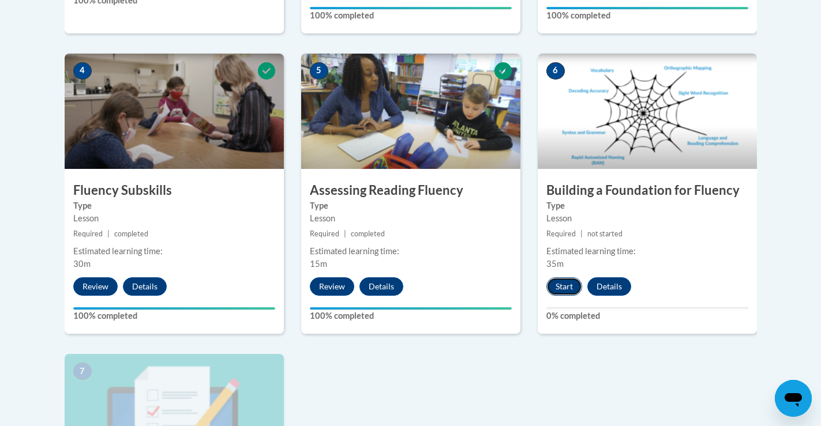
click at [564, 284] on button "Start" at bounding box center [564, 287] width 36 height 18
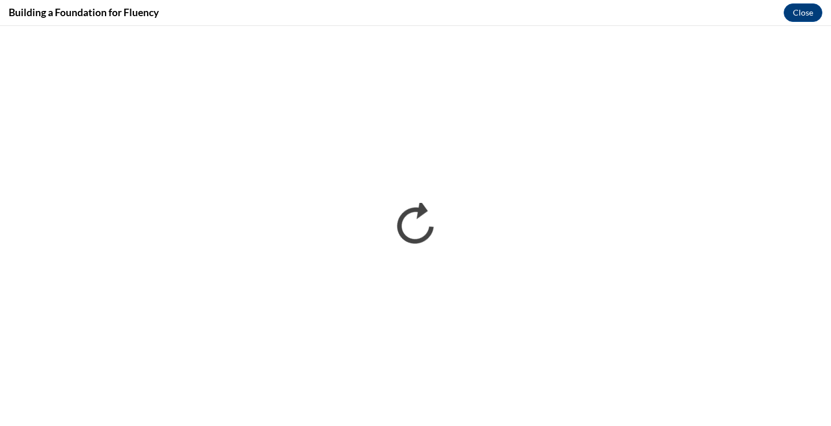
scroll to position [0, 0]
